Goal: Information Seeking & Learning: Learn about a topic

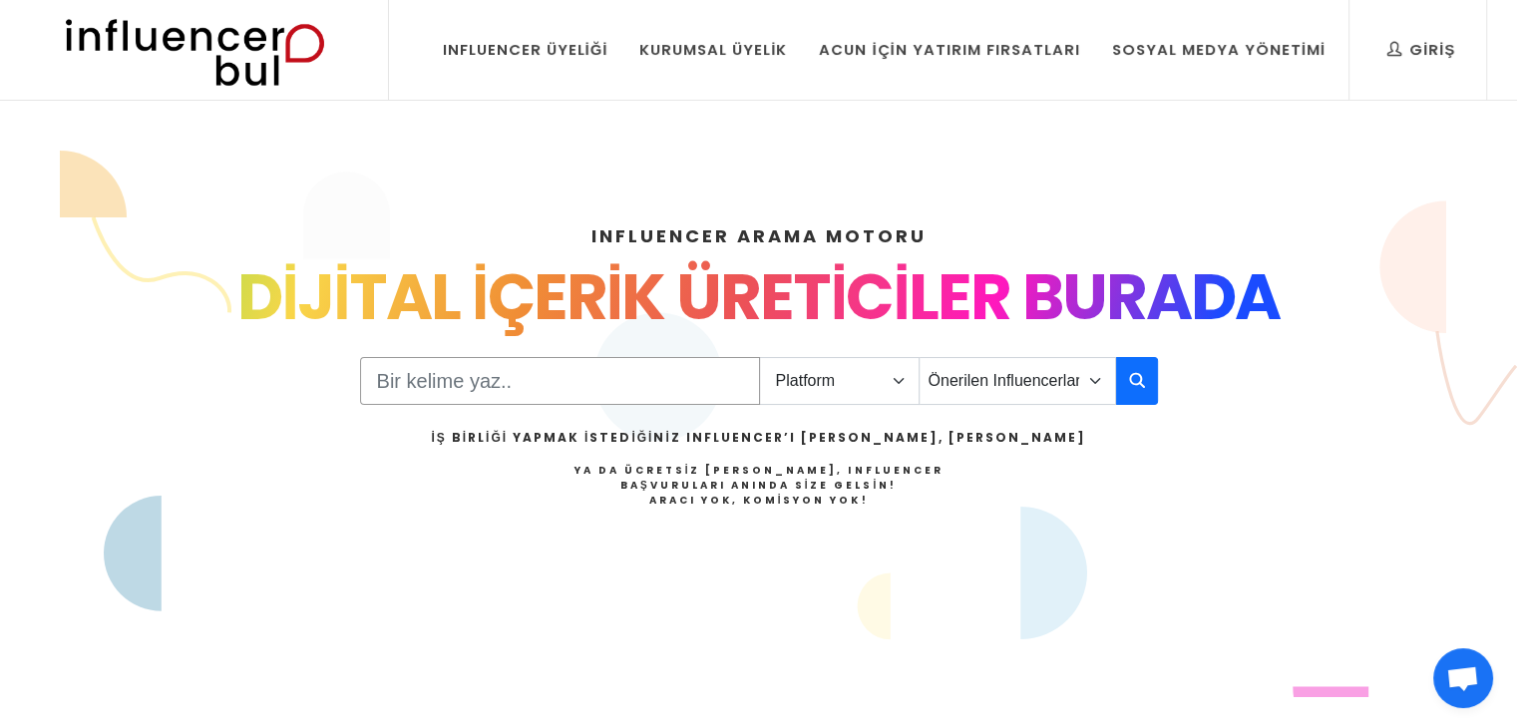
click at [607, 392] on input "Search" at bounding box center [560, 381] width 400 height 48
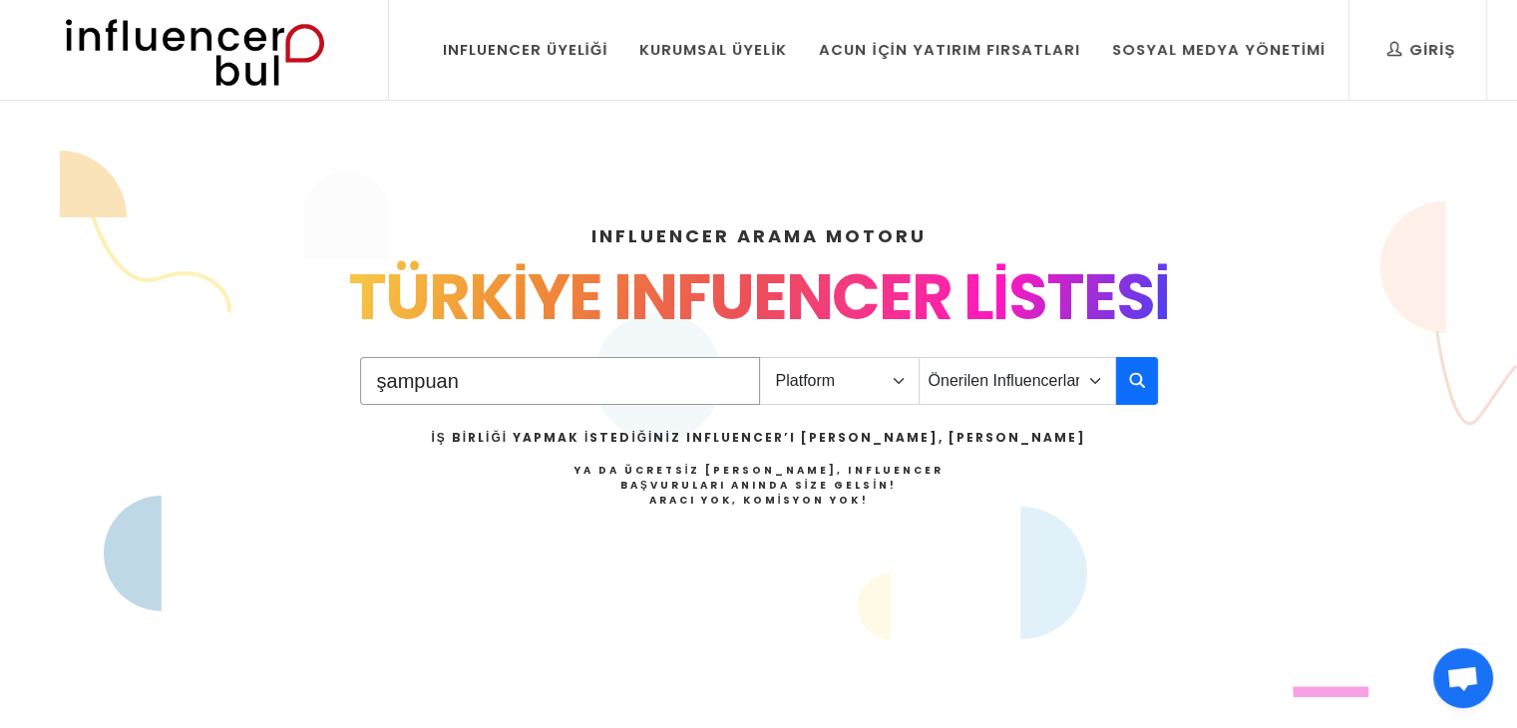
type input "şampuan"
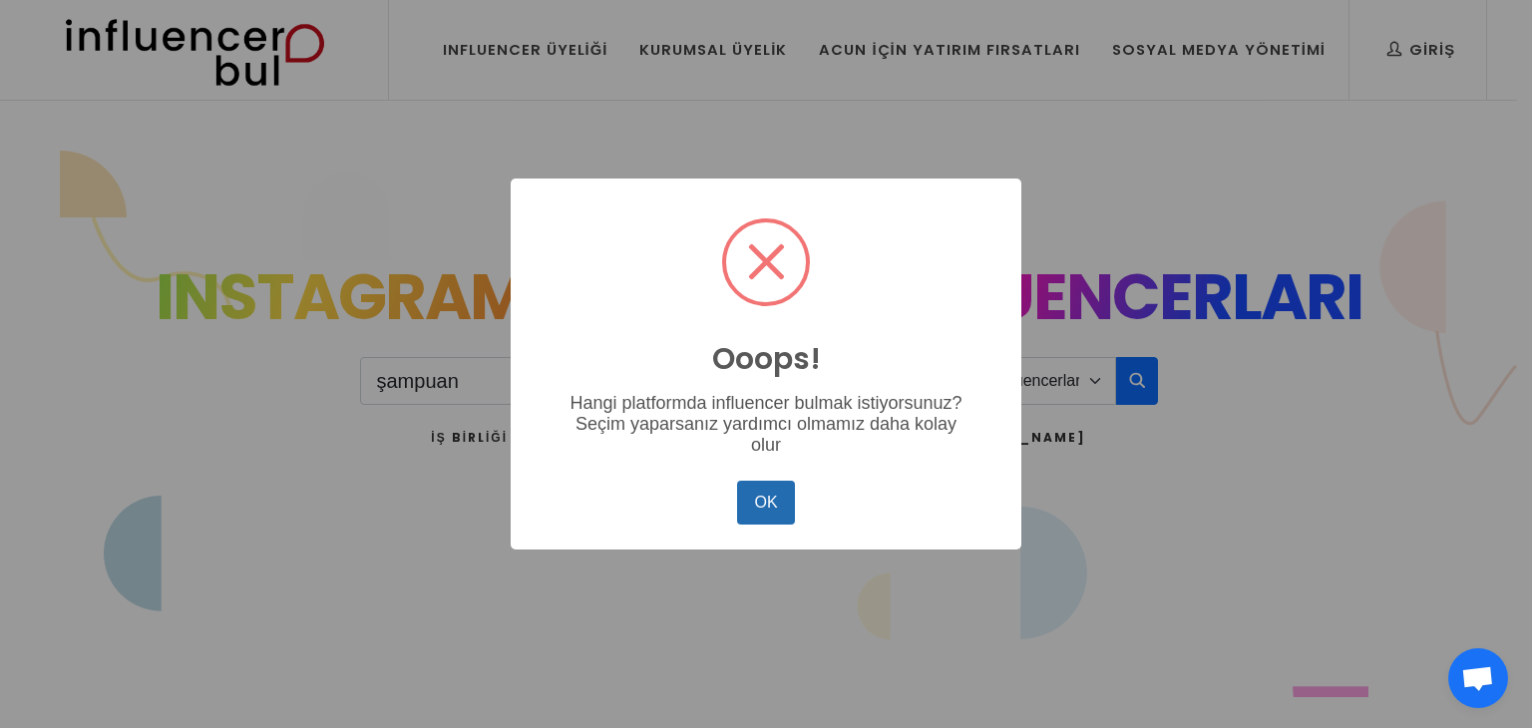
click at [766, 498] on button "OK" at bounding box center [766, 503] width 58 height 44
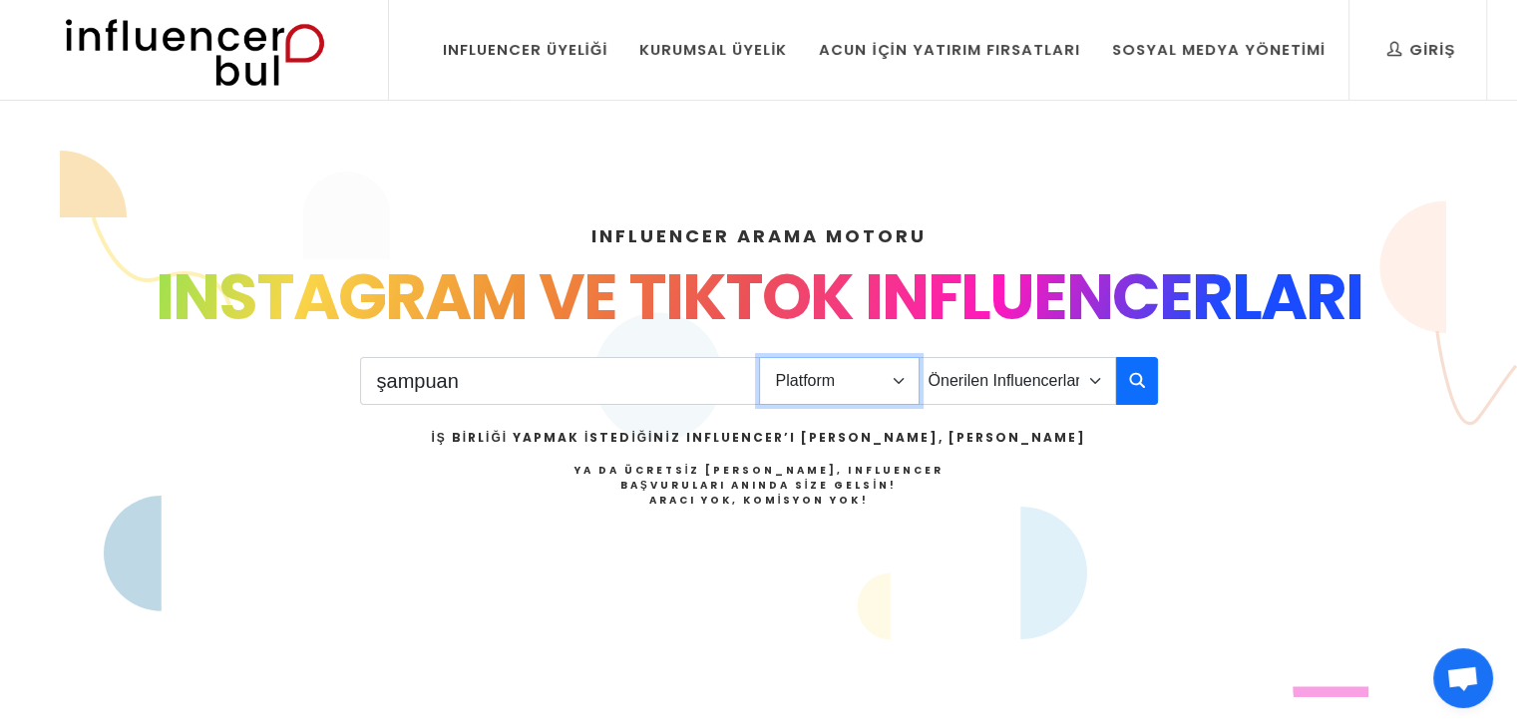
click at [853, 380] on select "Platform Instagram Facebook Youtube Tiktok Twitter Twitch" at bounding box center [839, 381] width 161 height 48
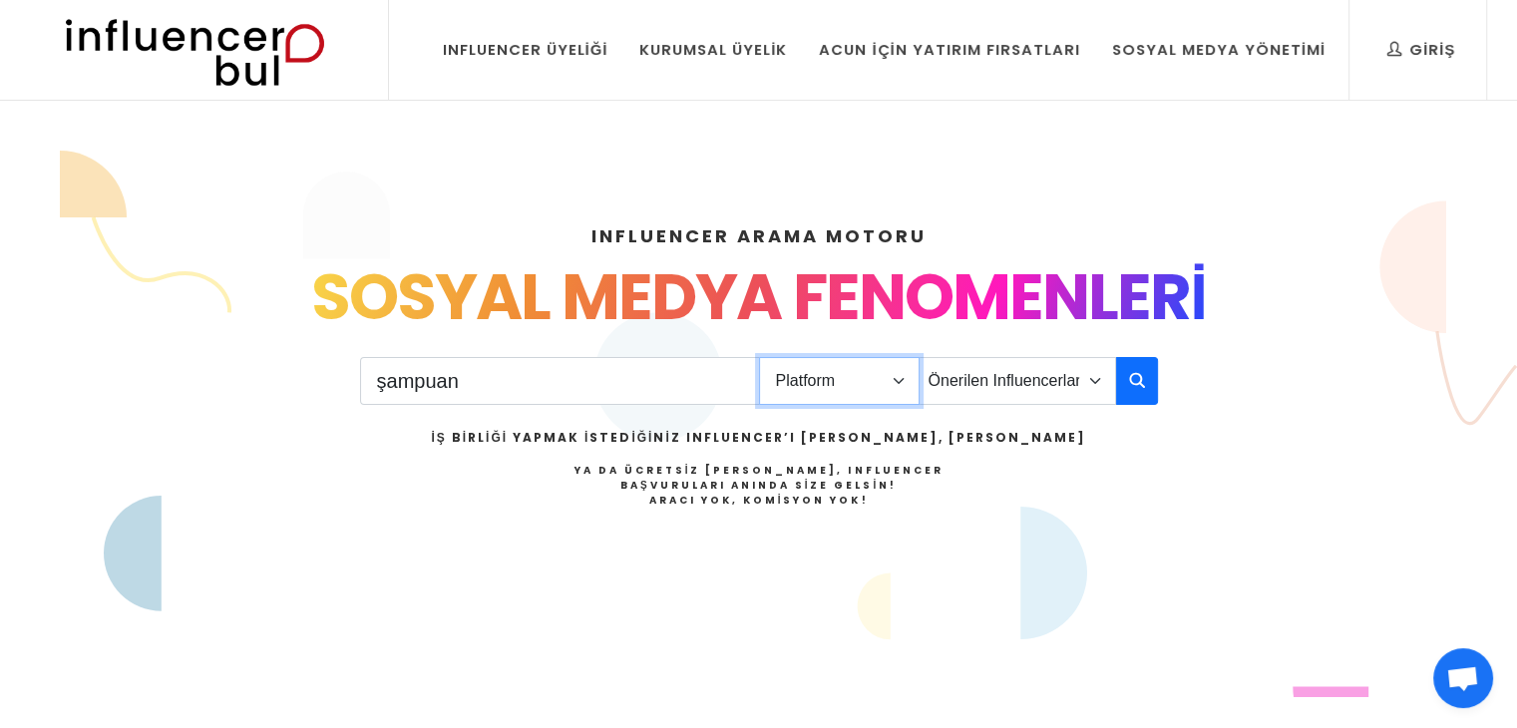
select select "1"
click at [759, 357] on select "Platform Instagram Facebook Youtube Tiktok Twitter Twitch" at bounding box center [839, 381] width 161 height 48
click at [1130, 384] on icon "button" at bounding box center [1137, 380] width 16 height 24
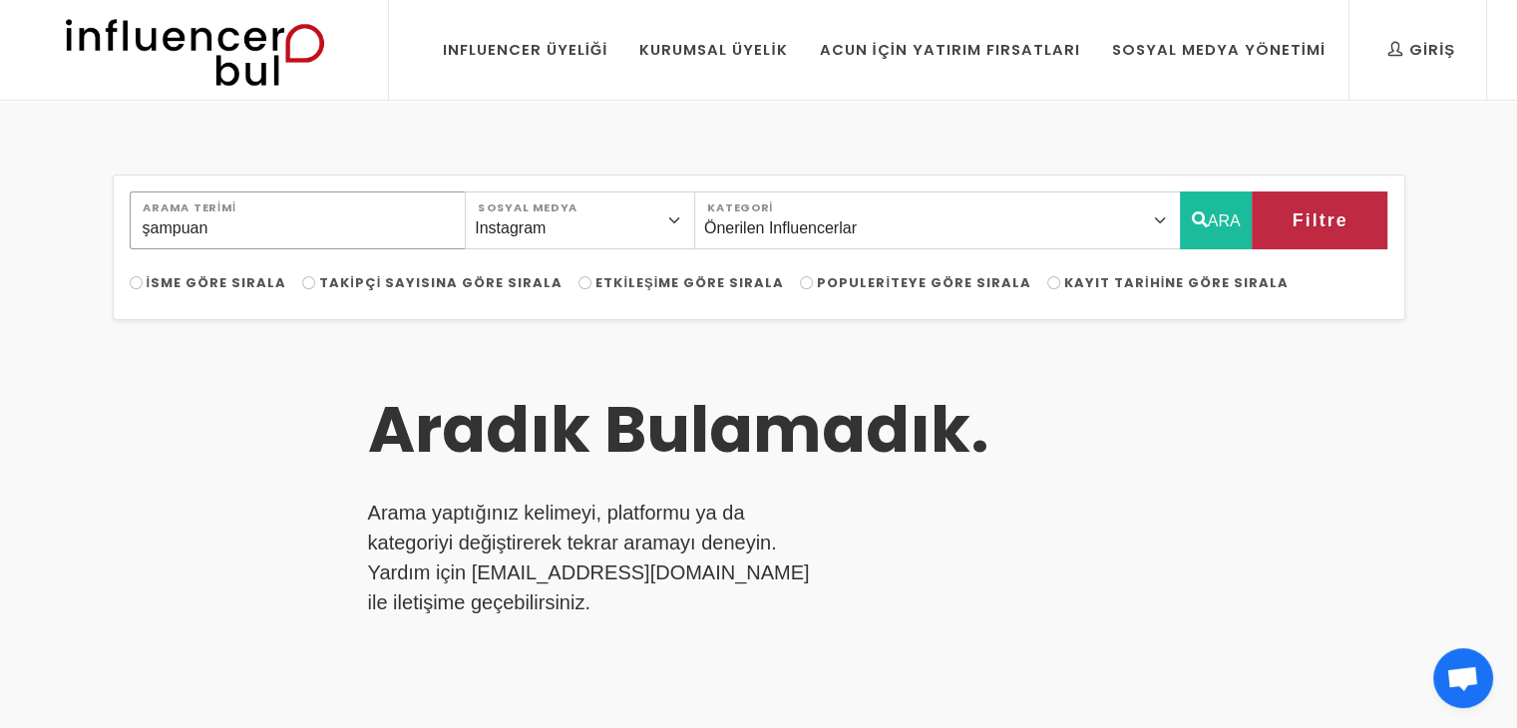
drag, startPoint x: 303, startPoint y: 219, endPoint x: 133, endPoint y: 216, distance: 170.6
click at [133, 216] on input "şampuan" at bounding box center [298, 221] width 337 height 58
type input "makyaj"
click at [1200, 213] on icon "button" at bounding box center [1200, 219] width 16 height 24
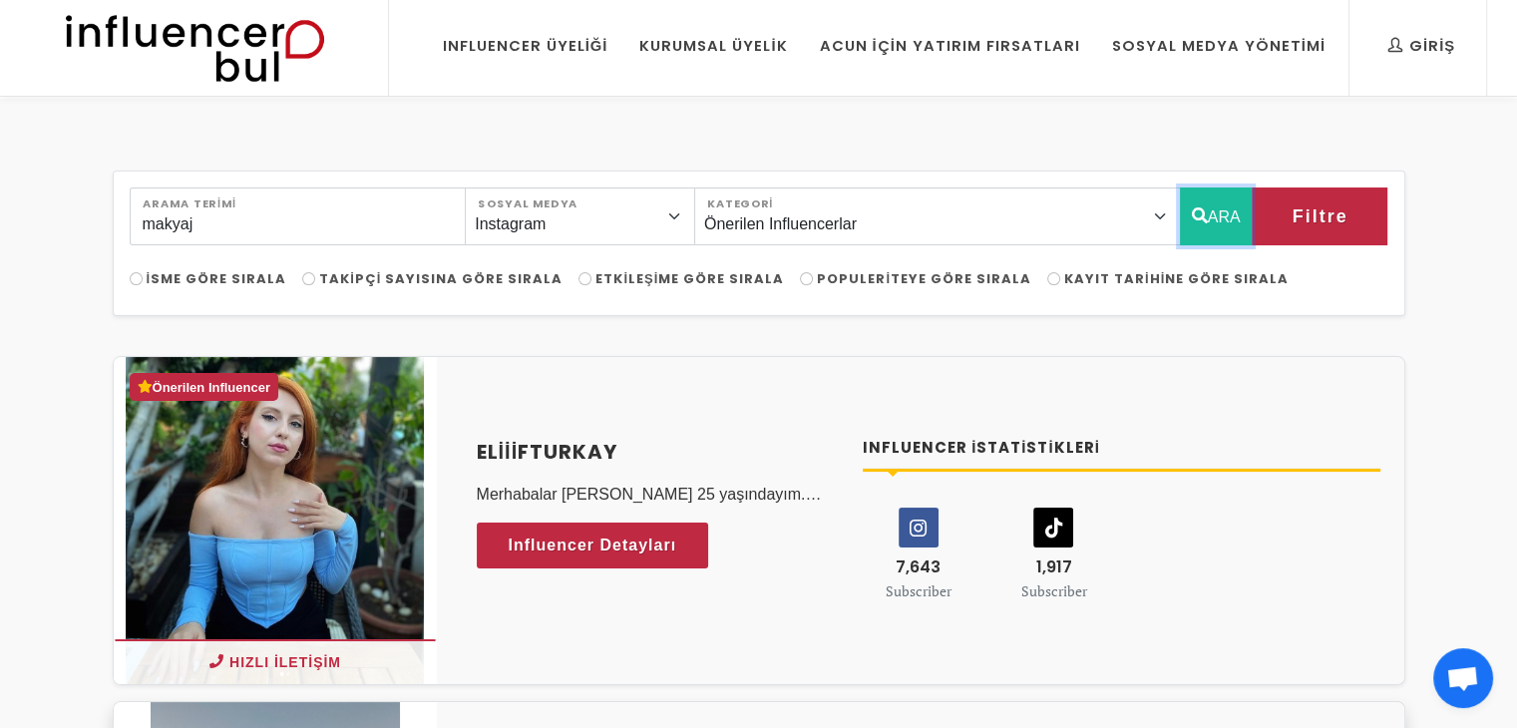
scroll to position [18, 0]
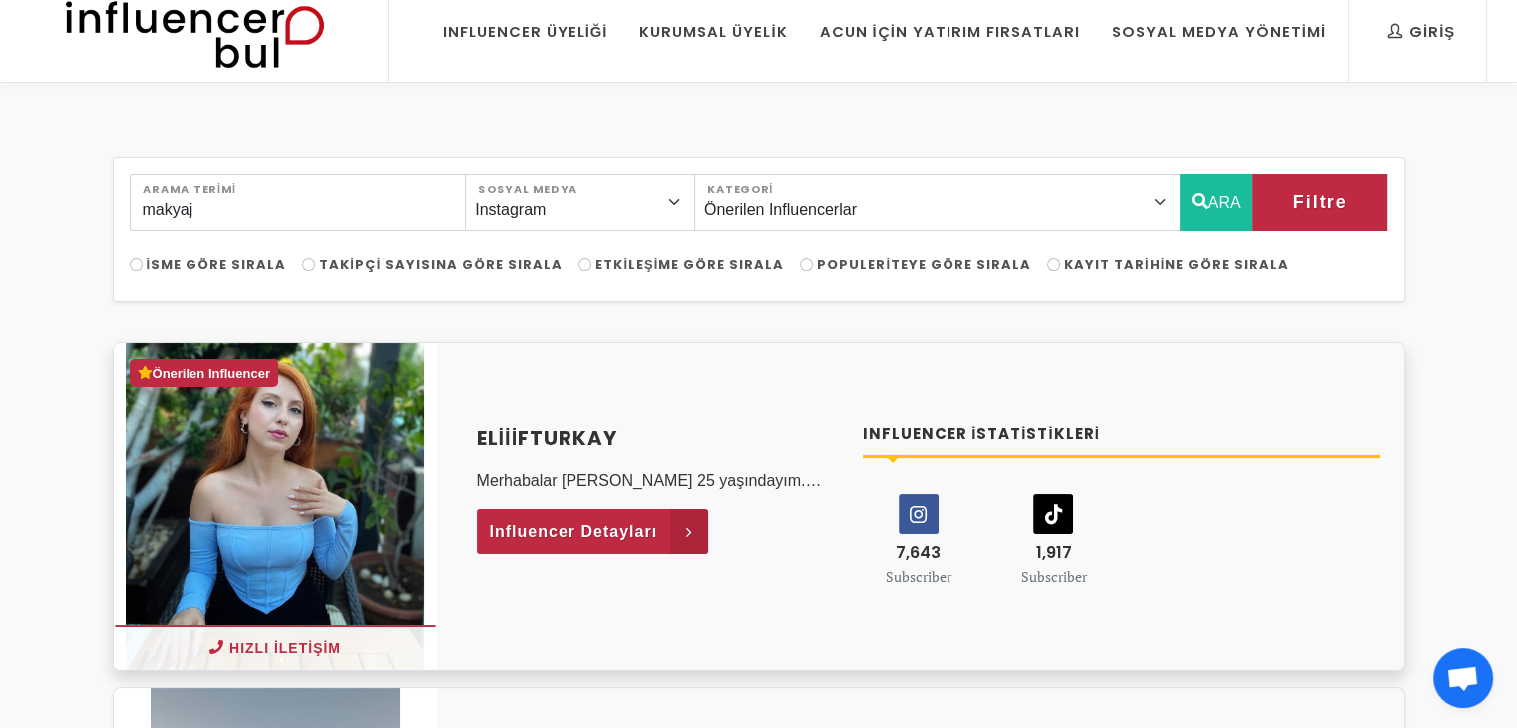
click at [640, 535] on span "Influencer Detayları" at bounding box center [574, 532] width 169 height 30
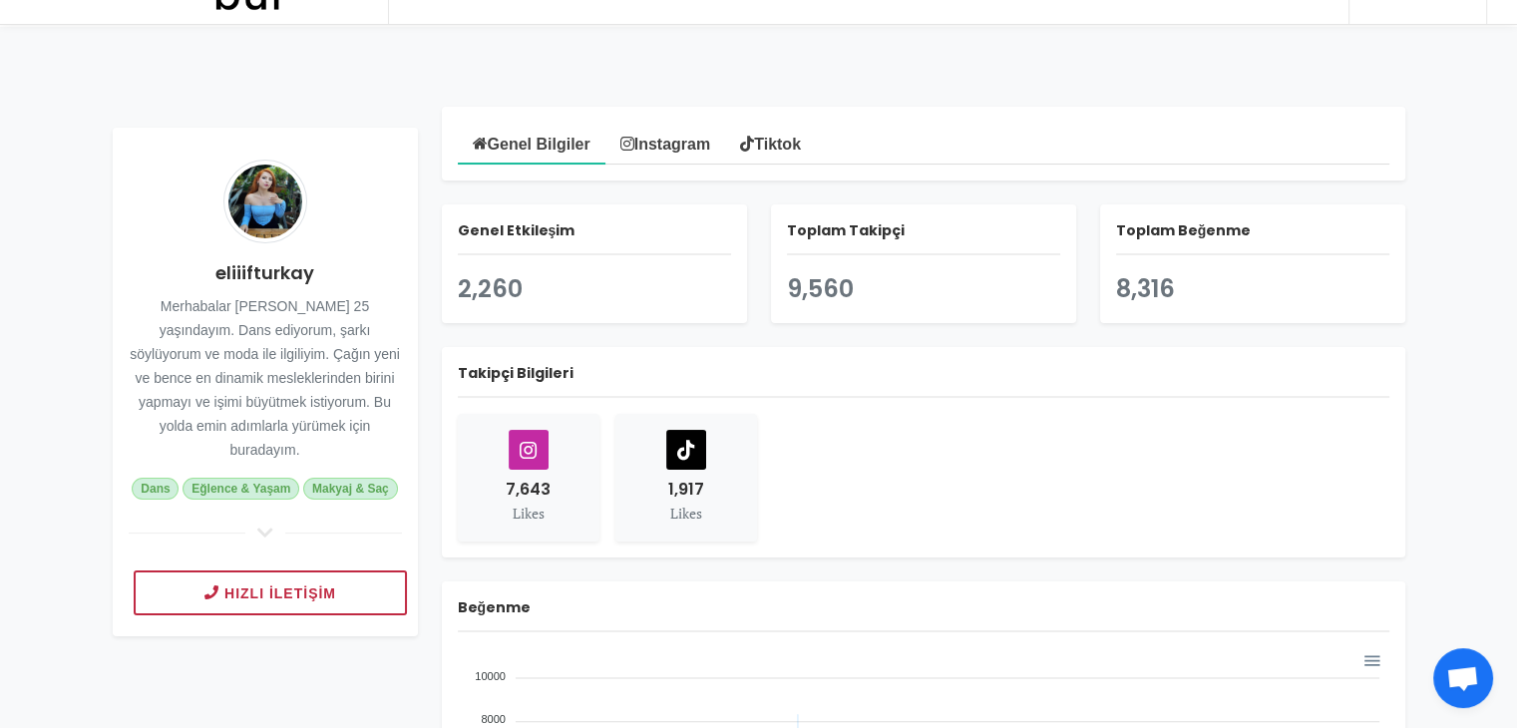
scroll to position [80, 0]
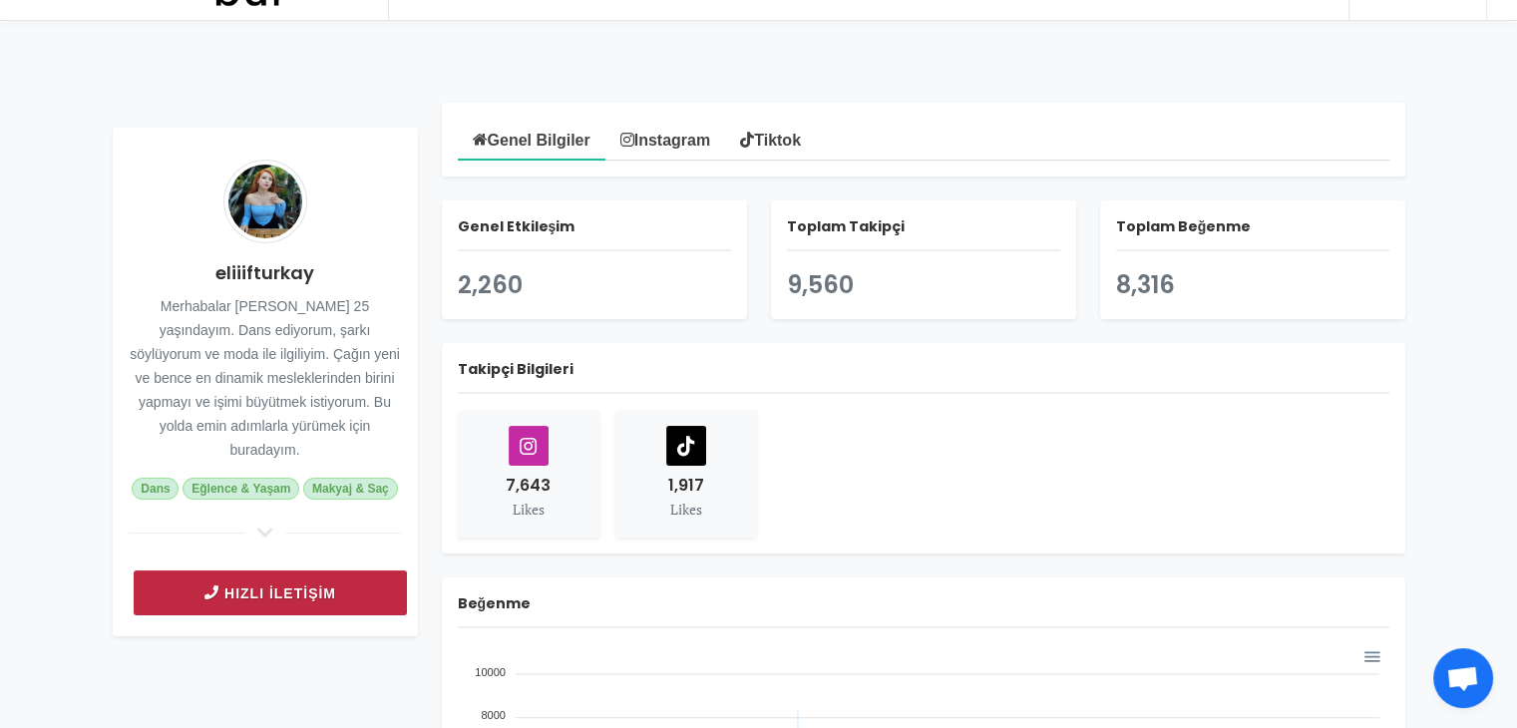
click at [332, 580] on button "Hızlı İletişim" at bounding box center [270, 593] width 273 height 45
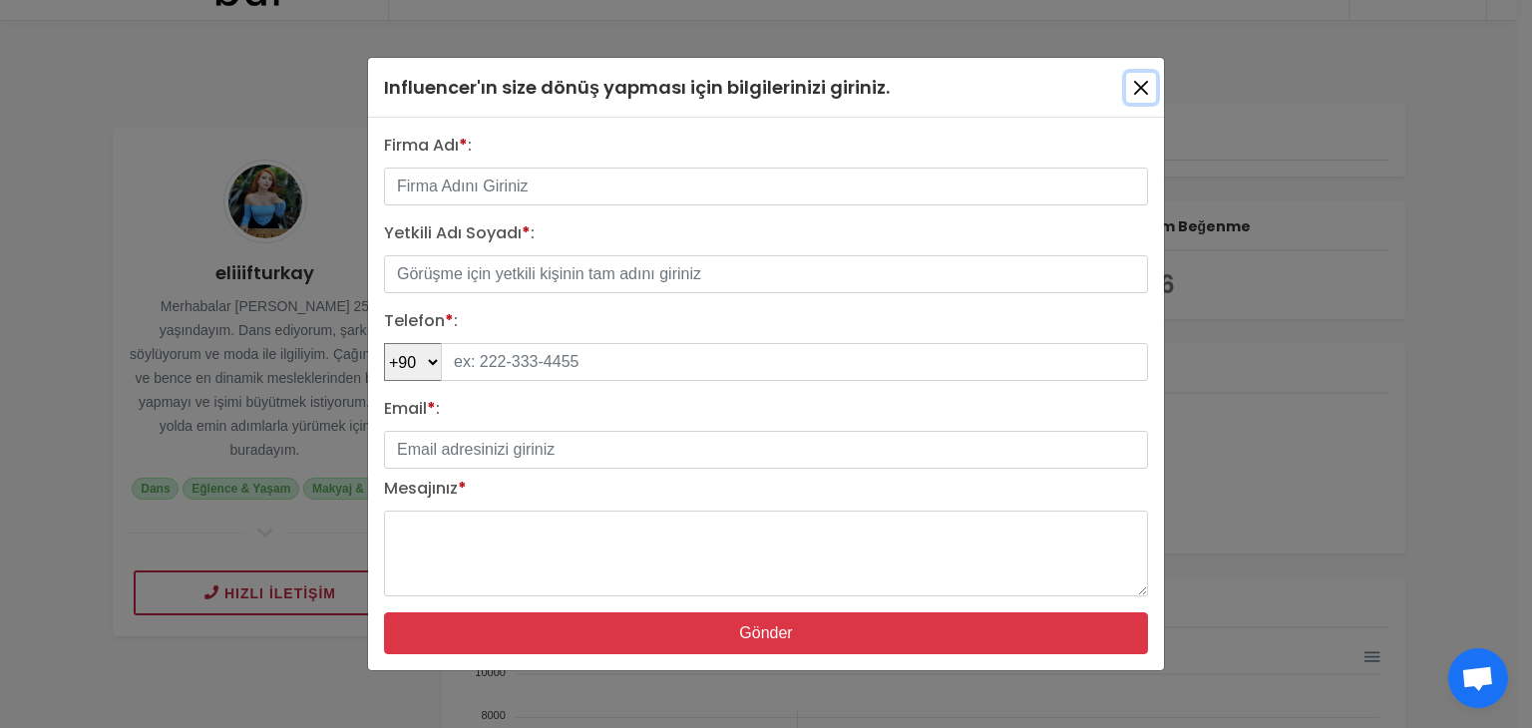
click at [1130, 85] on button "button" at bounding box center [1141, 88] width 30 height 30
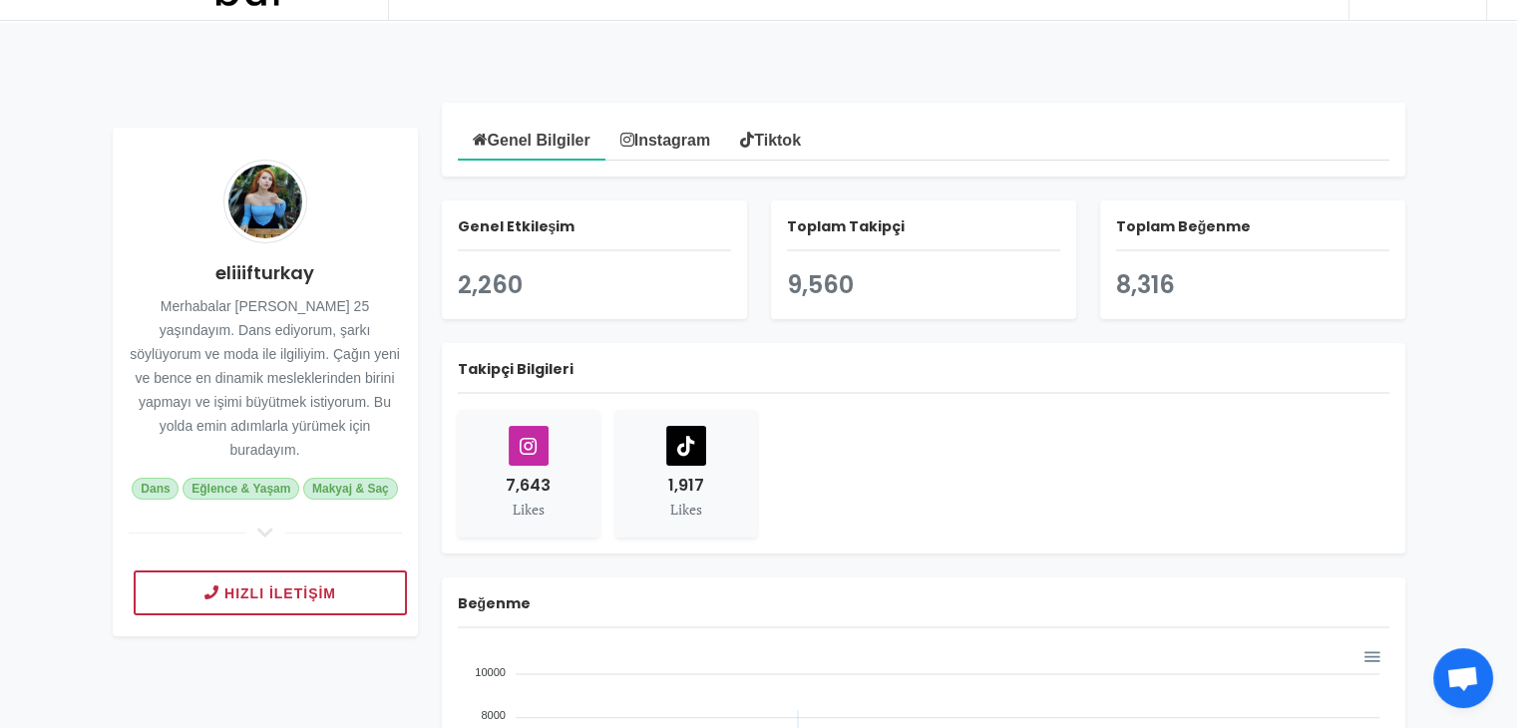
scroll to position [0, 0]
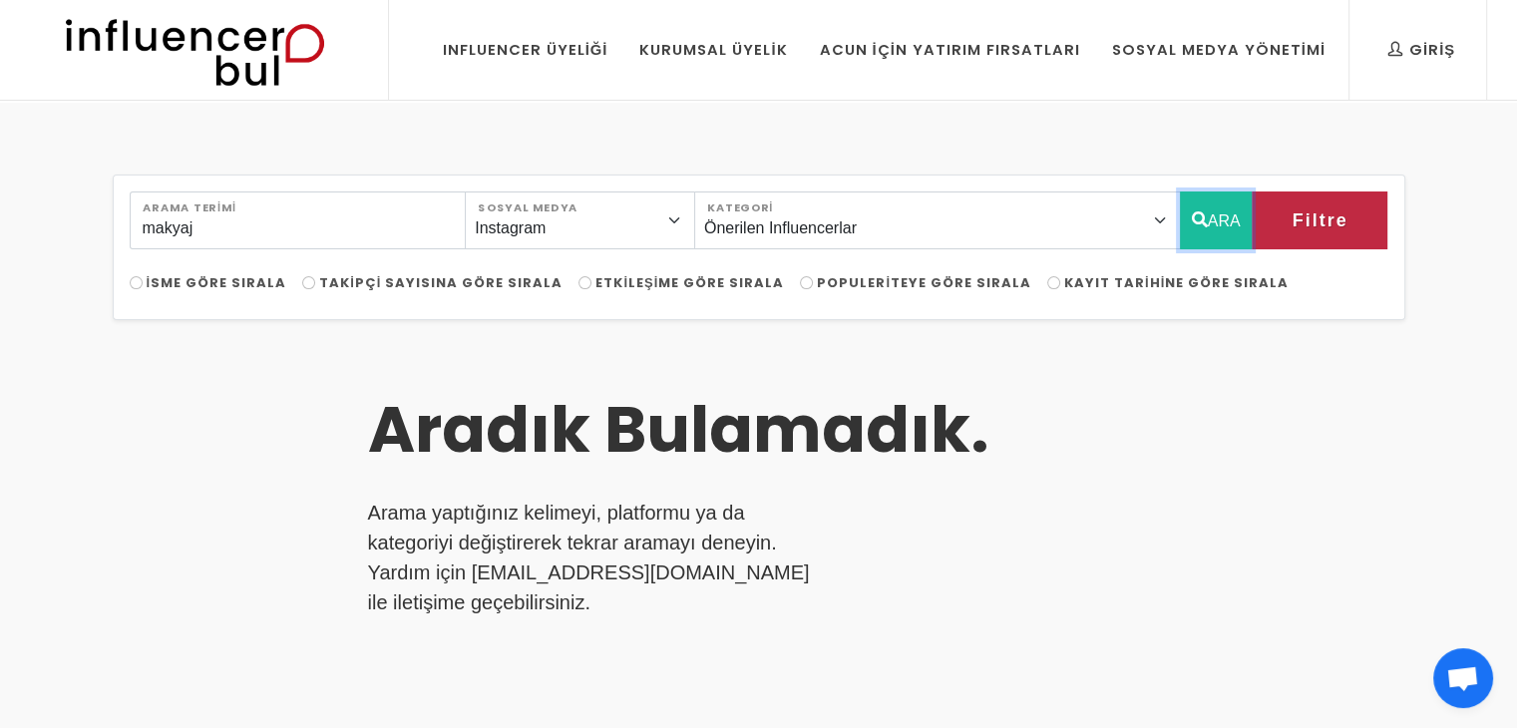
click at [1227, 240] on button "ARA" at bounding box center [1216, 221] width 73 height 58
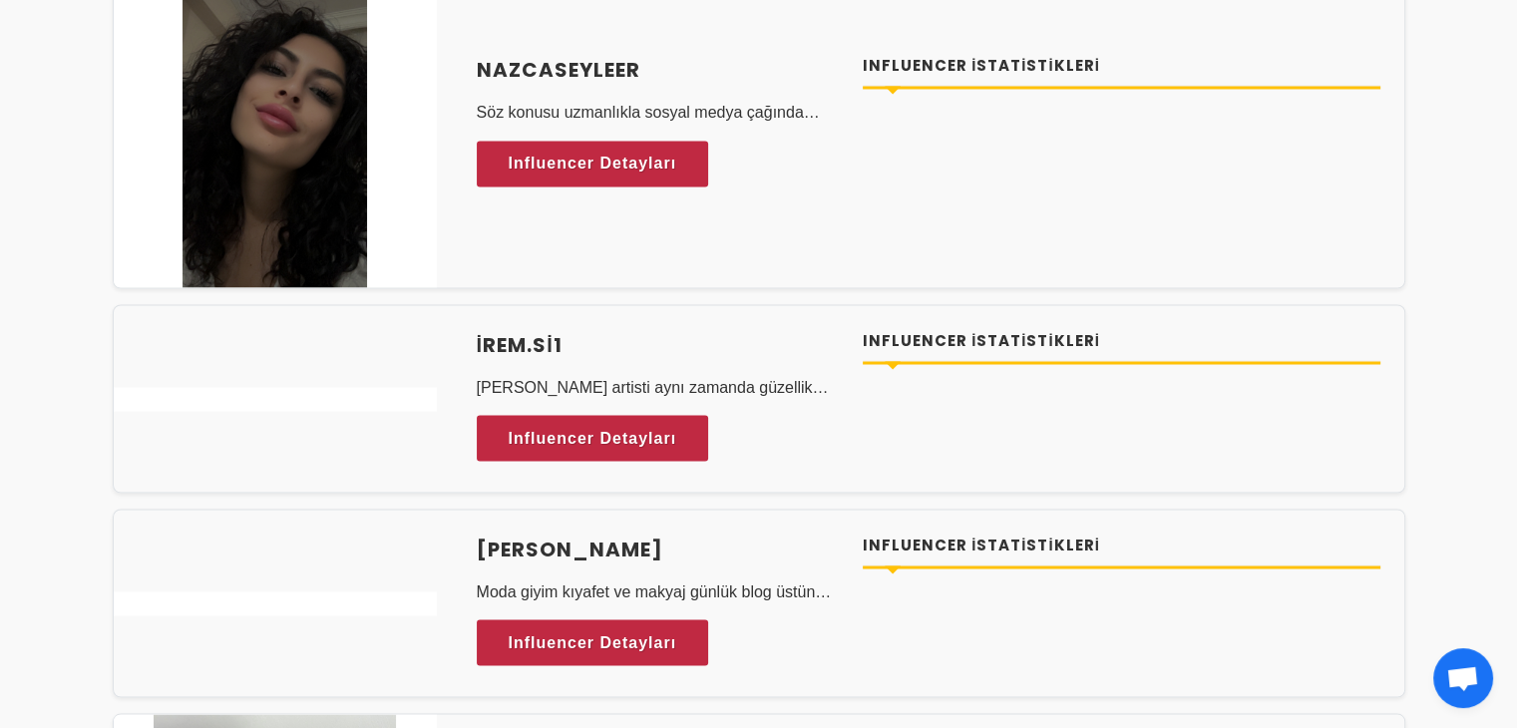
scroll to position [3491, 0]
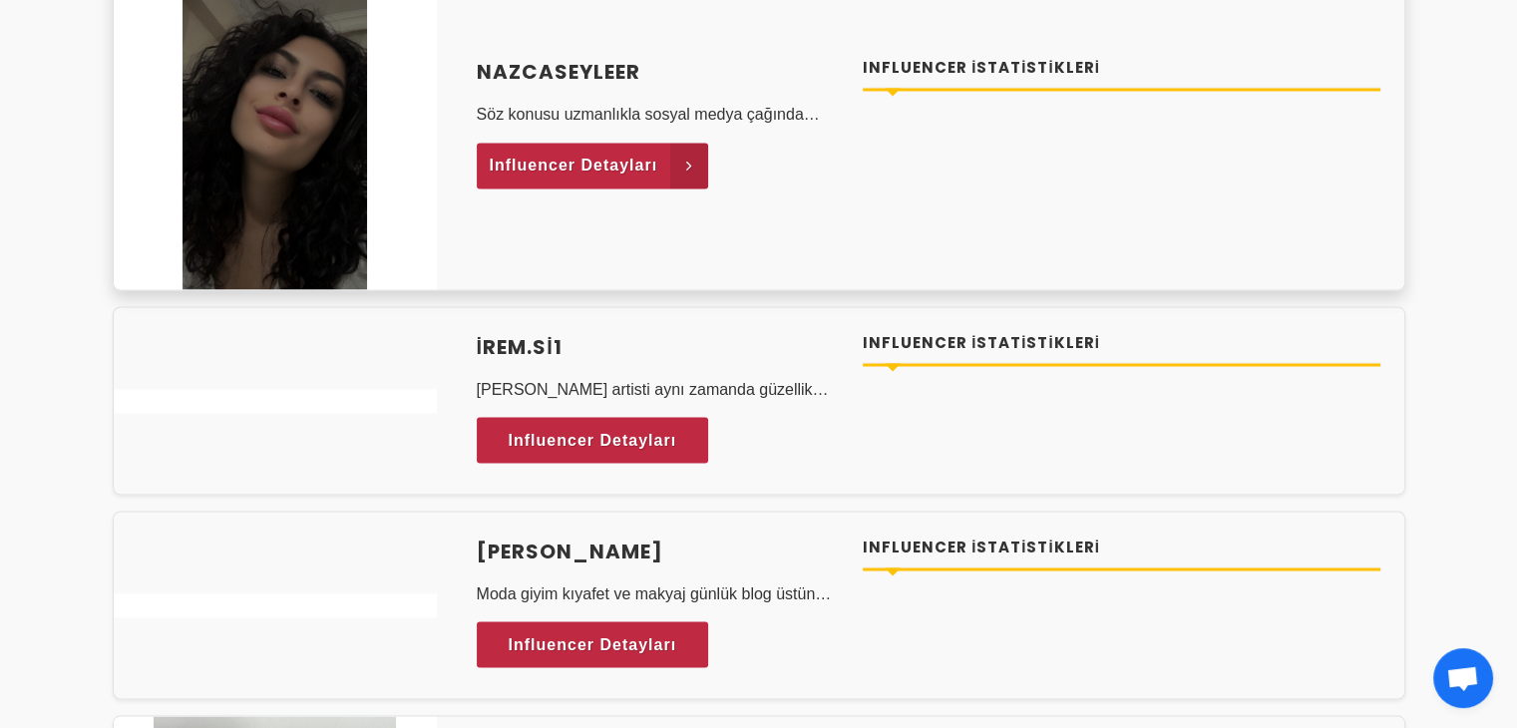
click at [658, 153] on link "Influencer Detayları" at bounding box center [593, 166] width 232 height 46
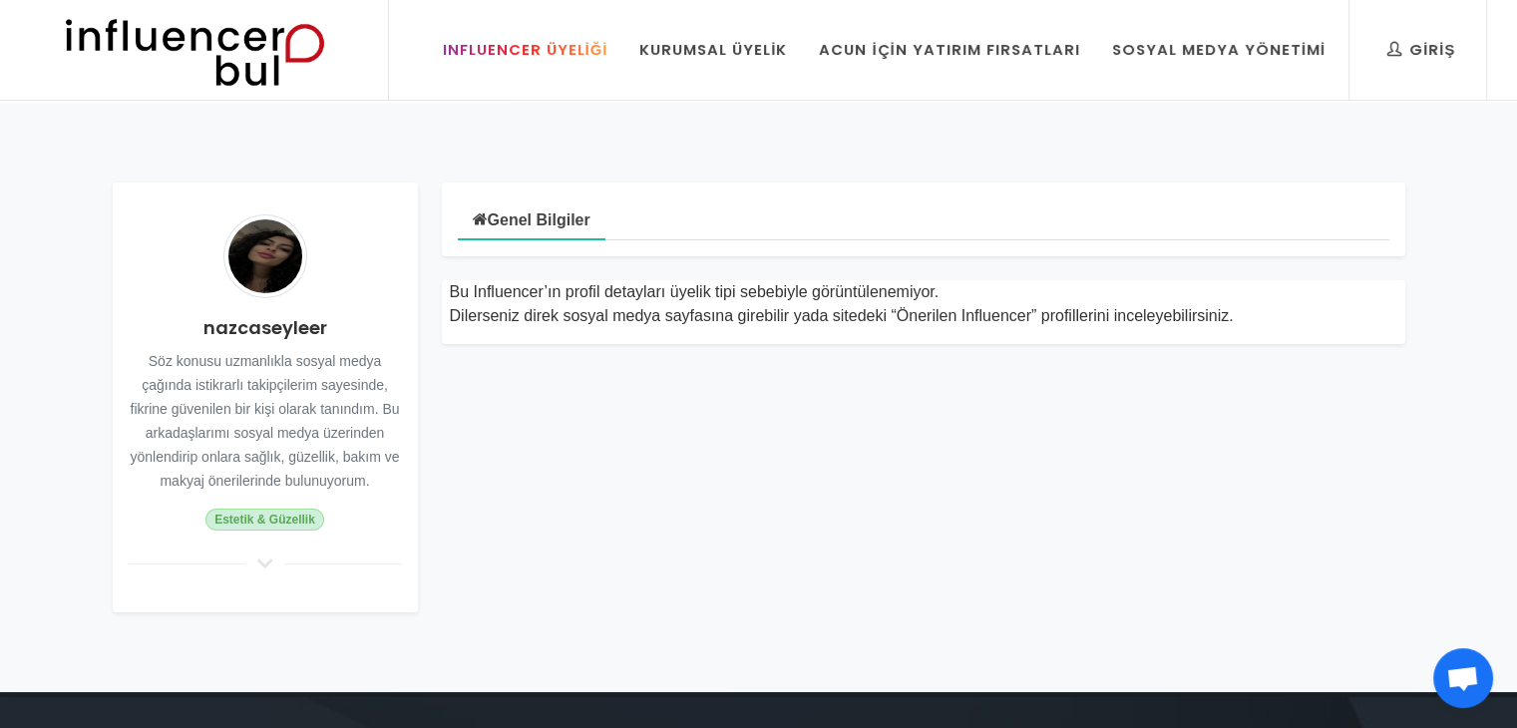
click at [589, 46] on div "Influencer Üyeliği" at bounding box center [526, 50] width 166 height 22
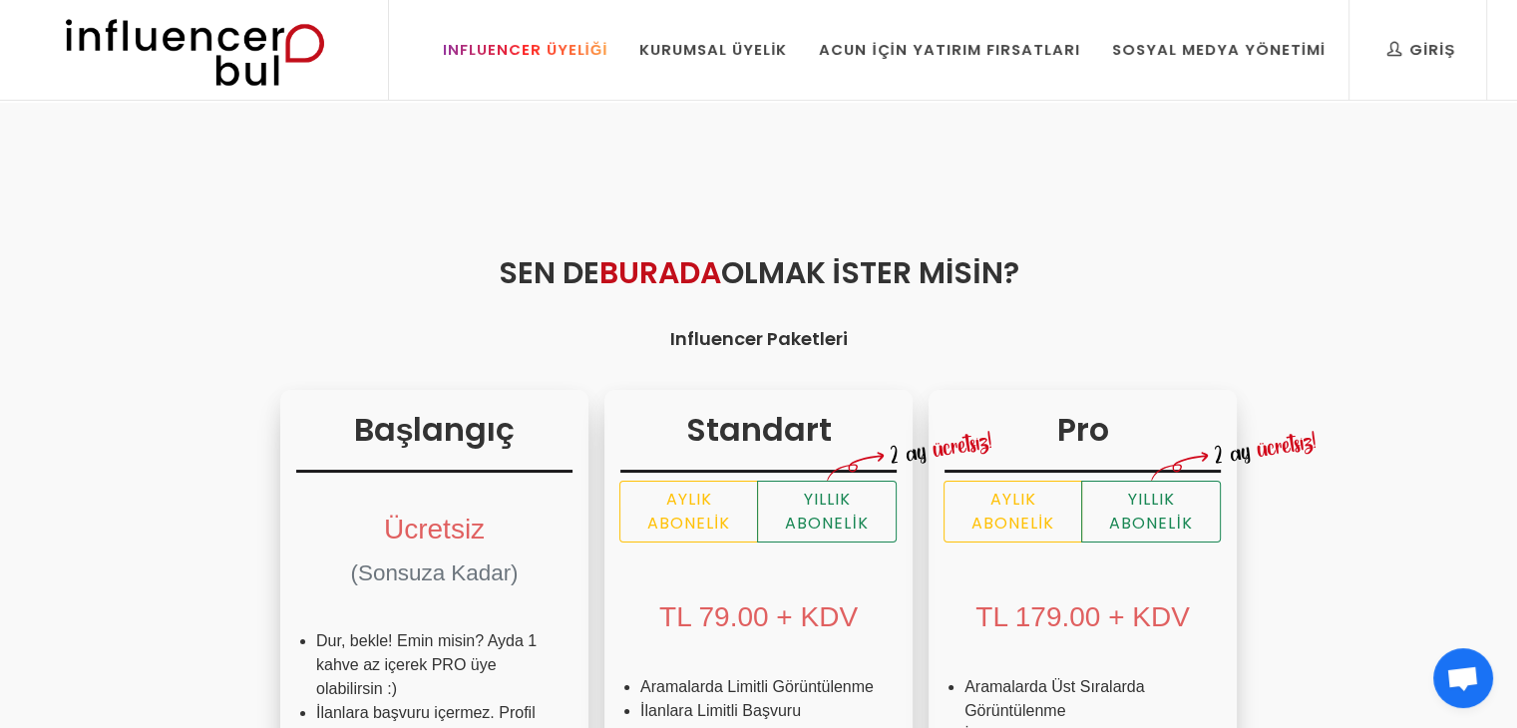
click at [569, 50] on div "Influencer Üyeliği" at bounding box center [526, 50] width 166 height 22
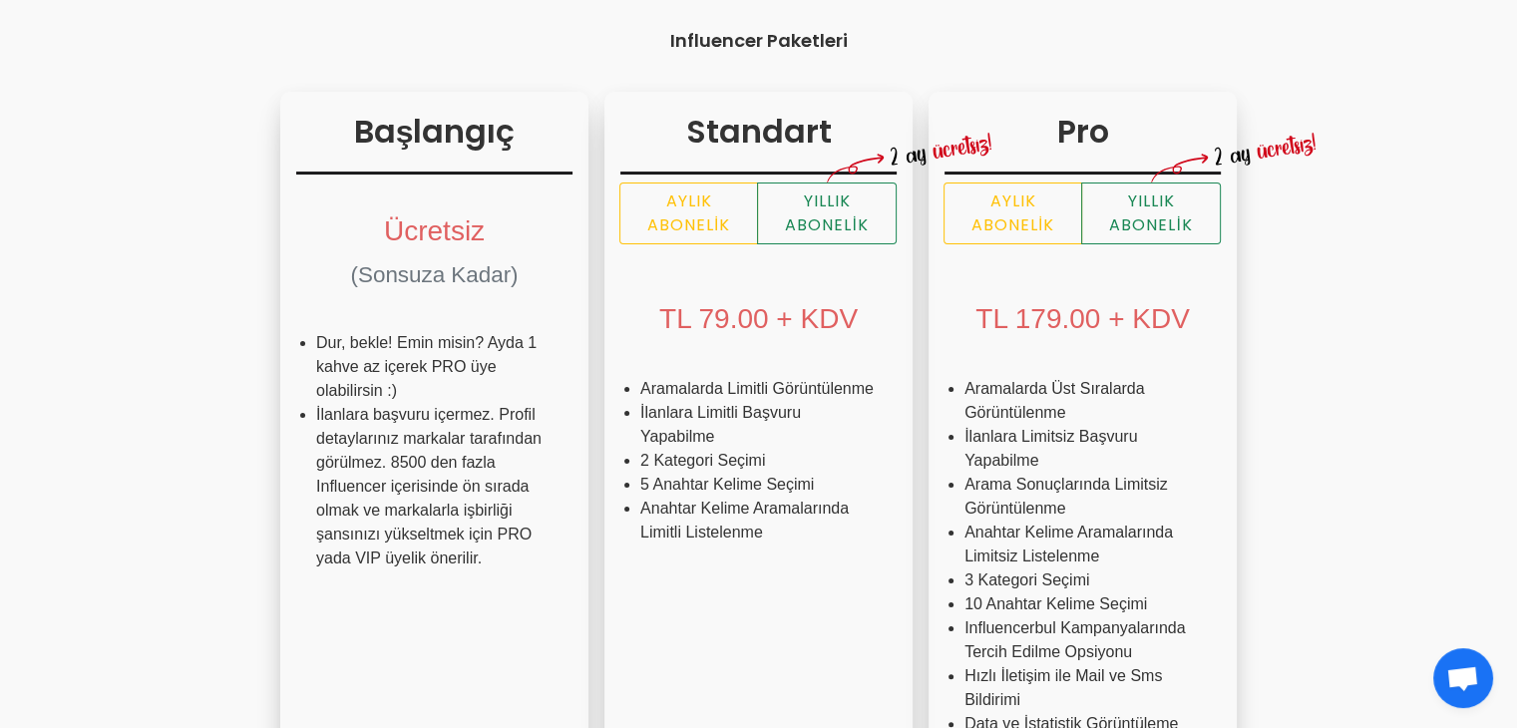
scroll to position [310, 0]
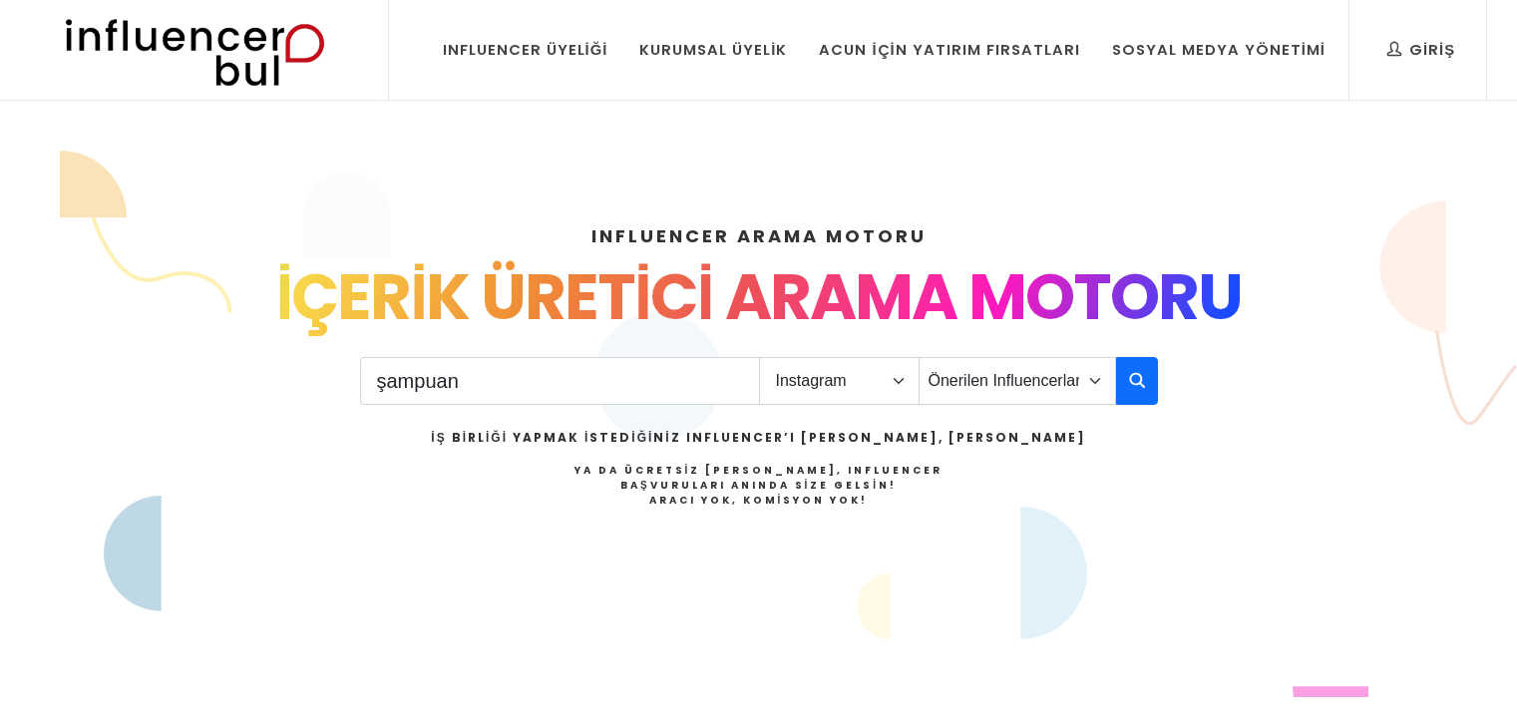
select select "1"
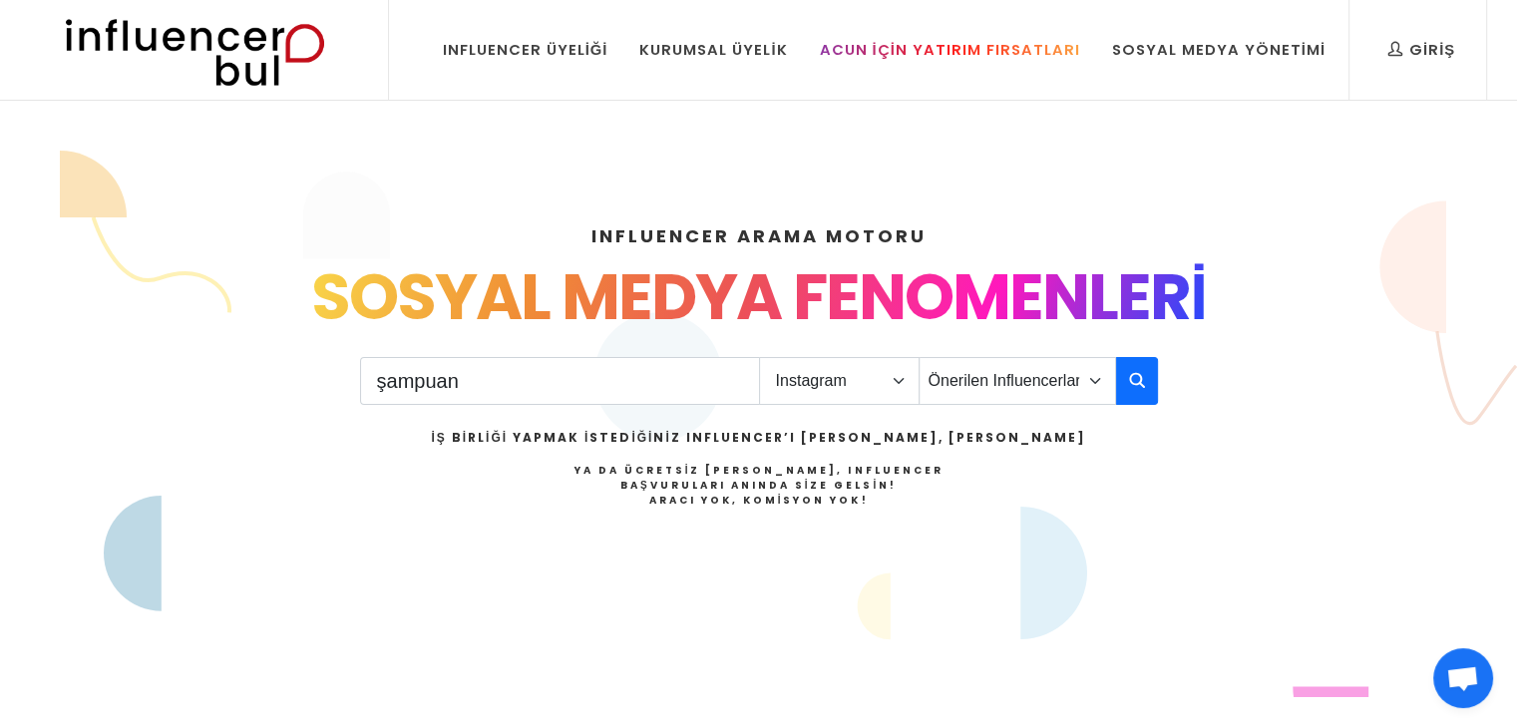
click at [1005, 53] on div "Acun İçin Yatırım Fırsatları" at bounding box center [949, 50] width 260 height 22
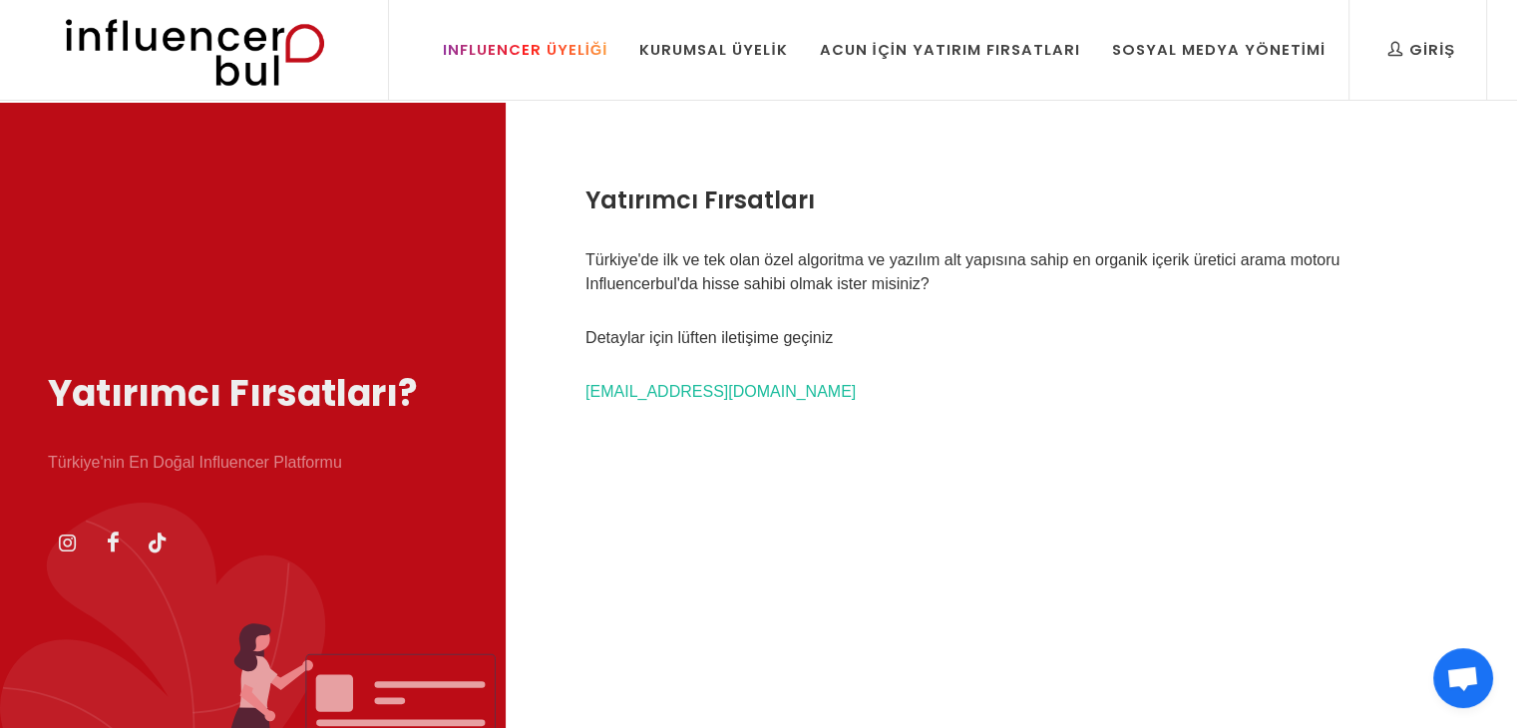
click at [584, 61] on link "Influencer Üyeliği" at bounding box center [526, 50] width 196 height 100
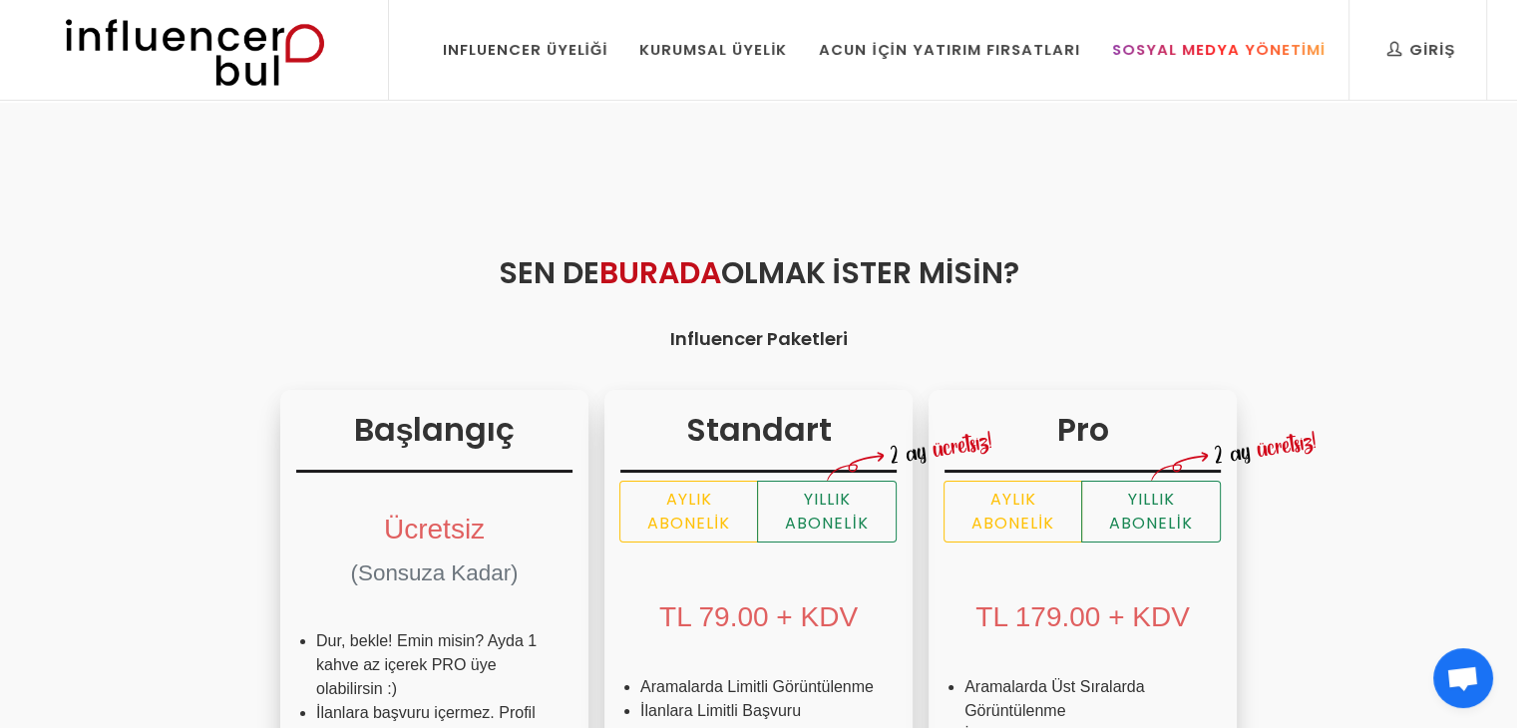
click at [1215, 67] on link "Sosyal Medya Yönetimi" at bounding box center [1218, 50] width 243 height 100
